Goal: Find specific page/section

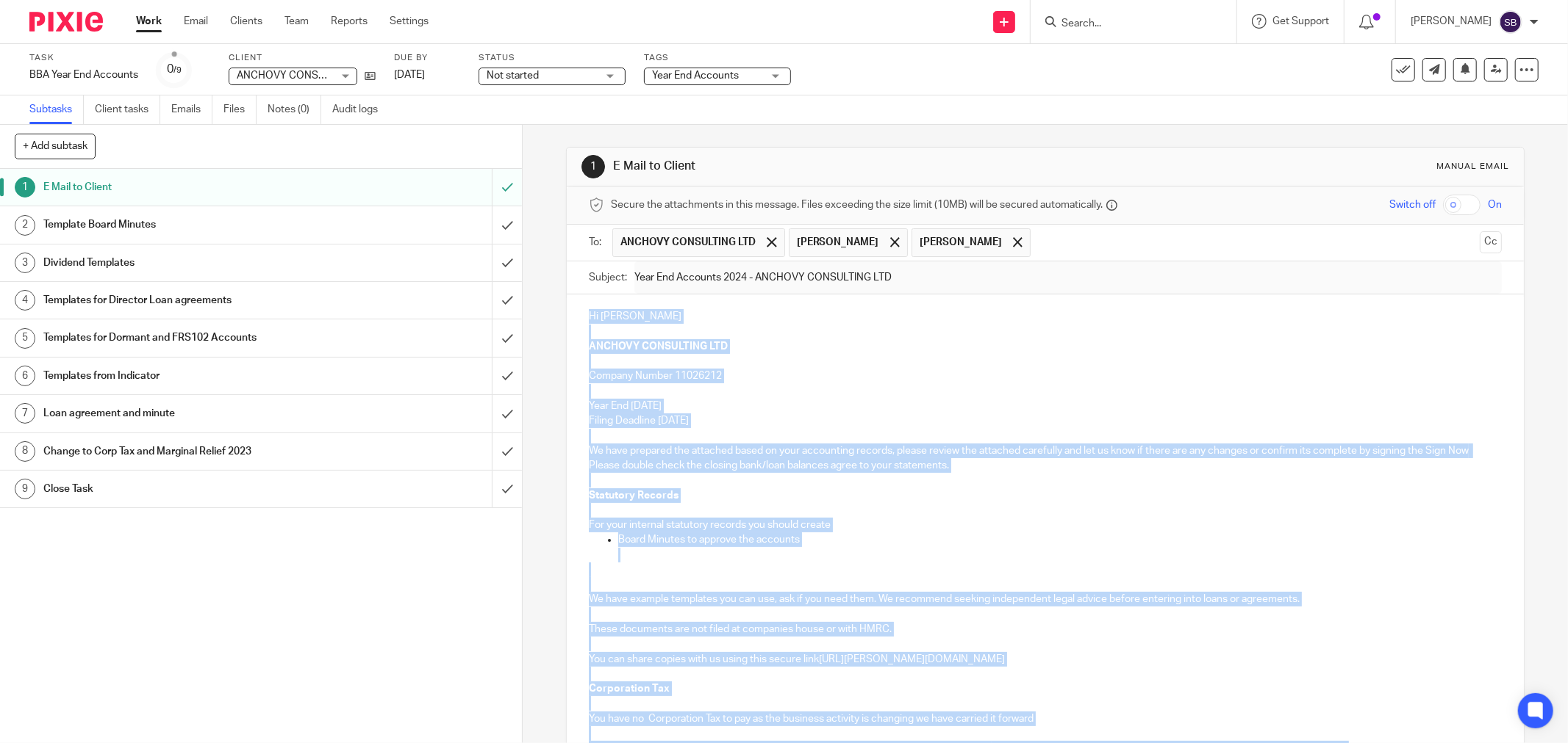
scroll to position [598, 0]
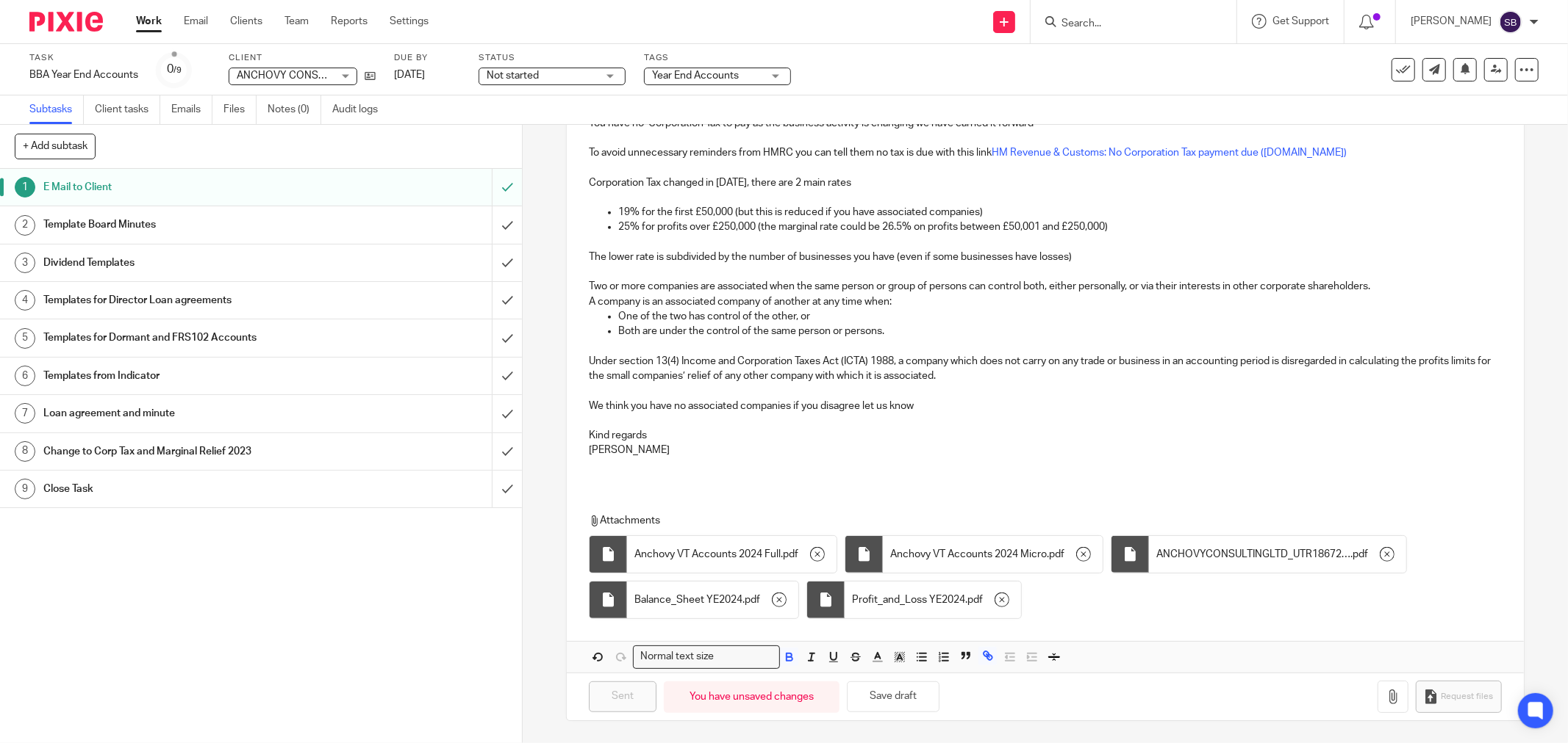
click at [1093, 18] on input "Search" at bounding box center [1126, 24] width 132 height 13
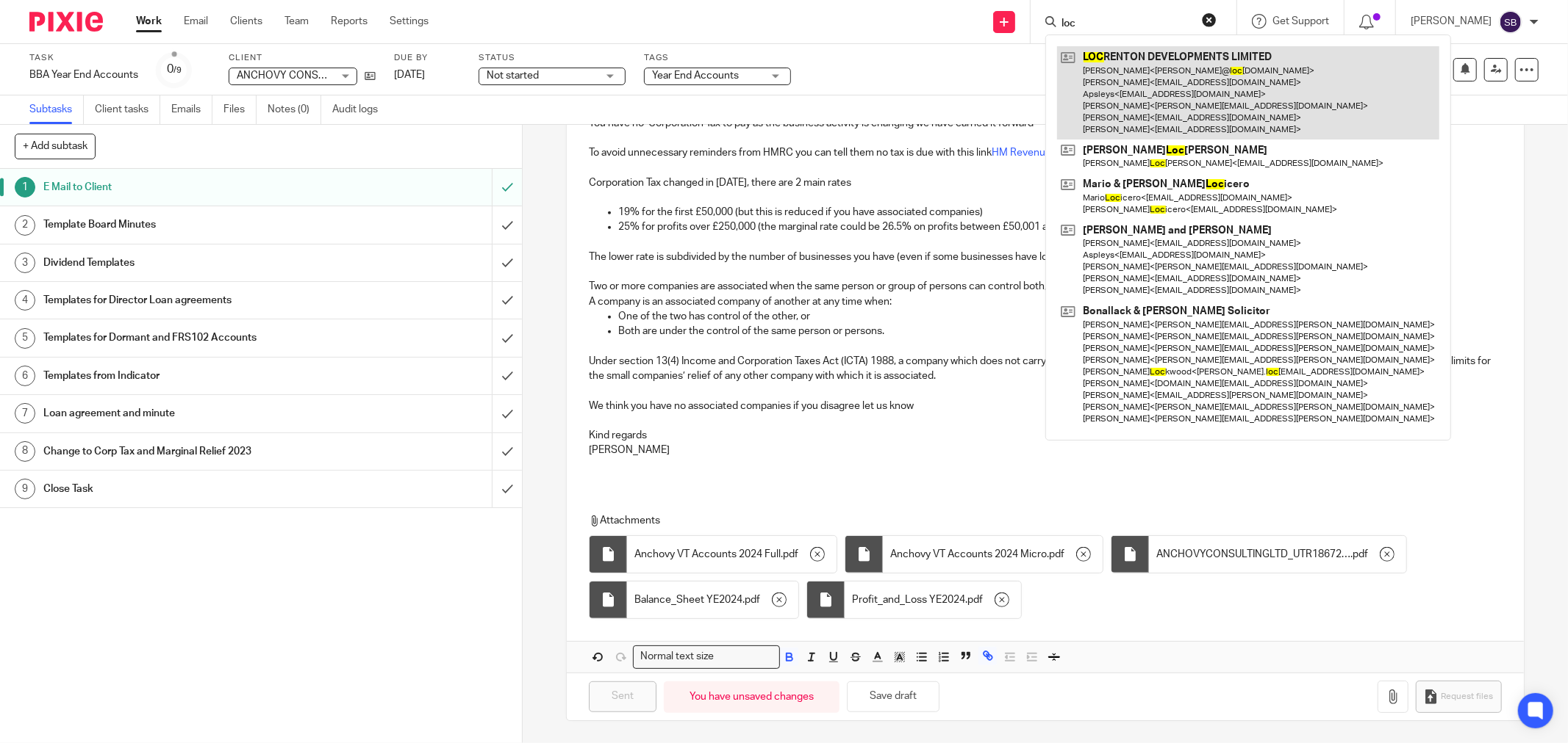
type input "loc"
click at [1136, 64] on link at bounding box center [1248, 93] width 382 height 94
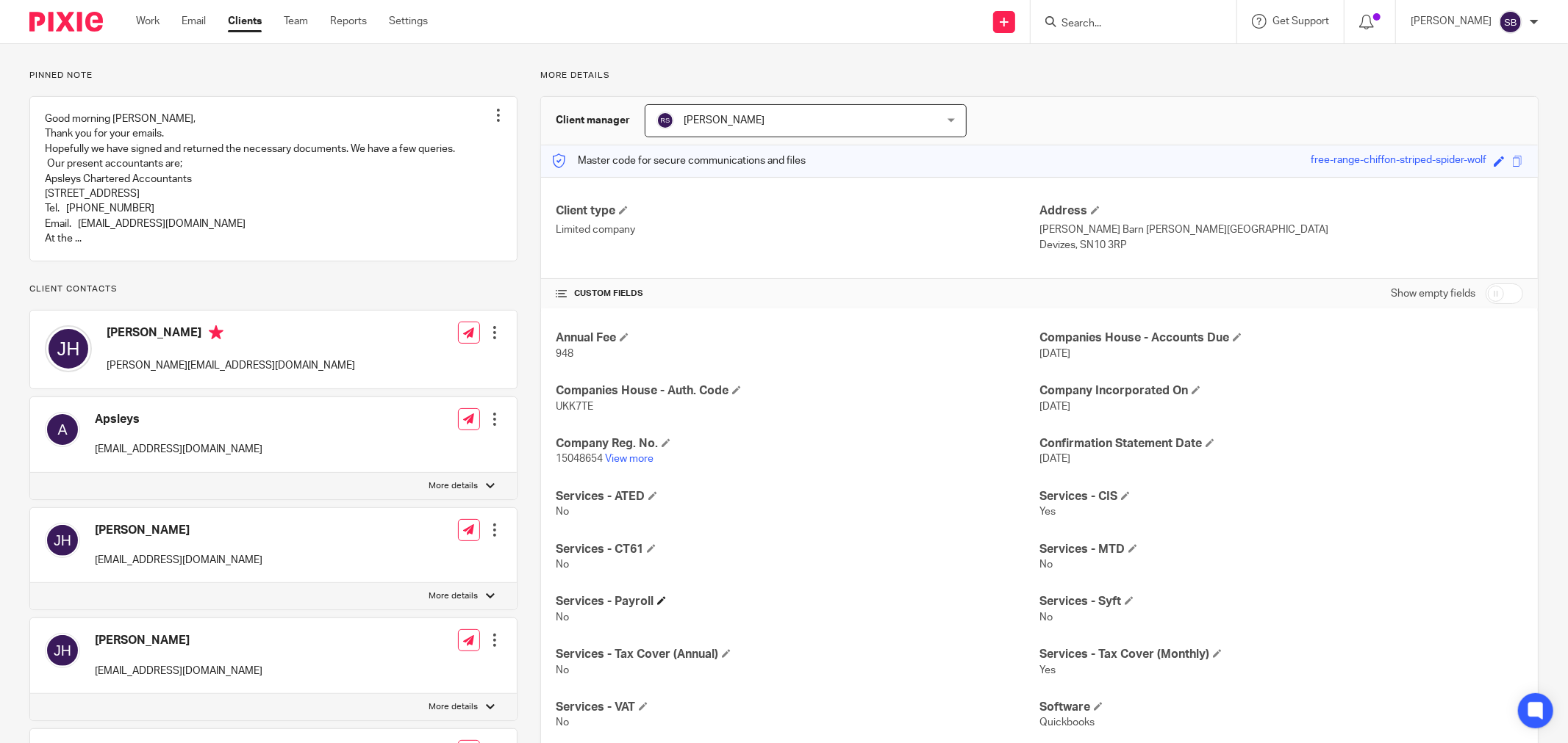
scroll to position [81, 0]
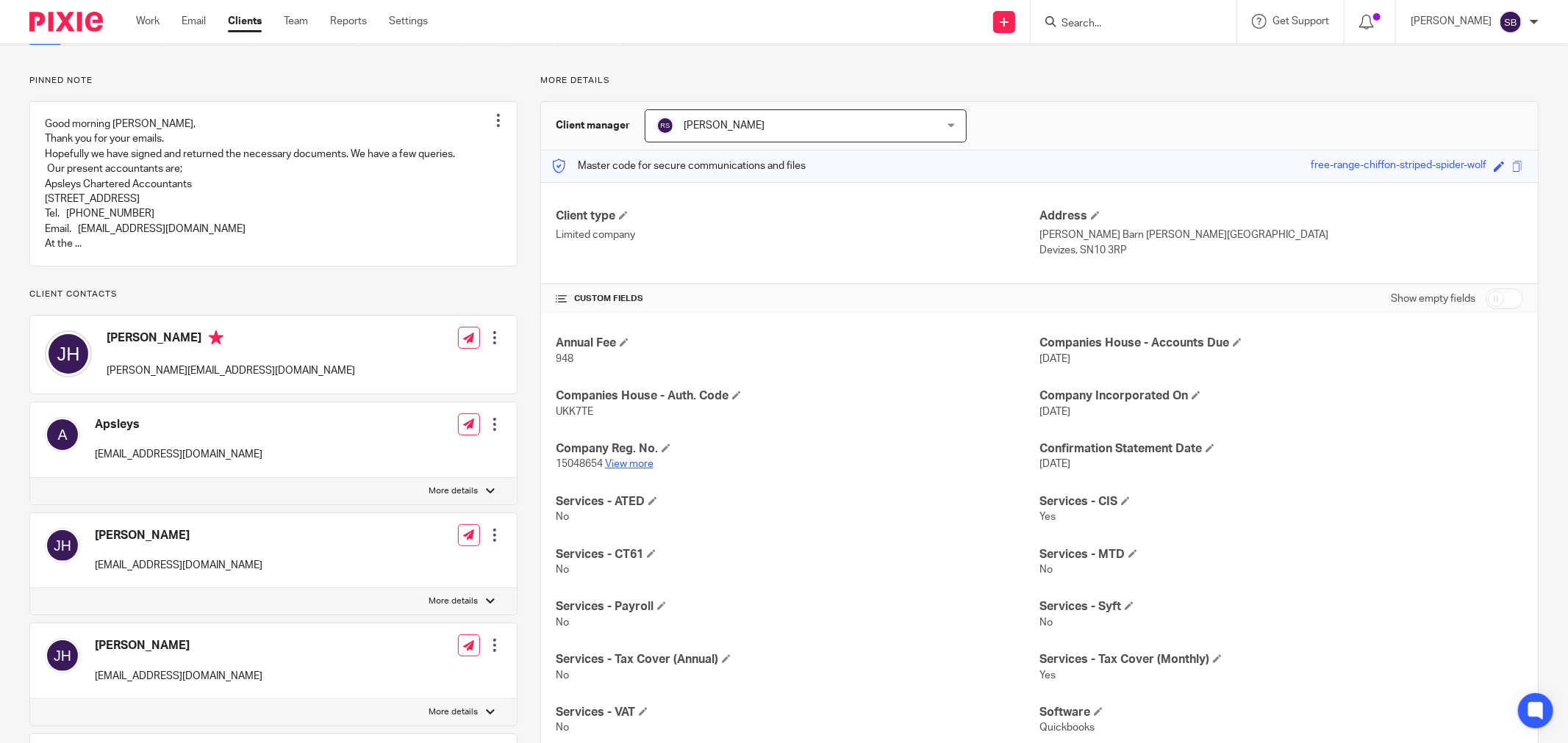
click at [620, 463] on link "View more" at bounding box center [629, 464] width 49 height 11
